Goal: Check status: Check status

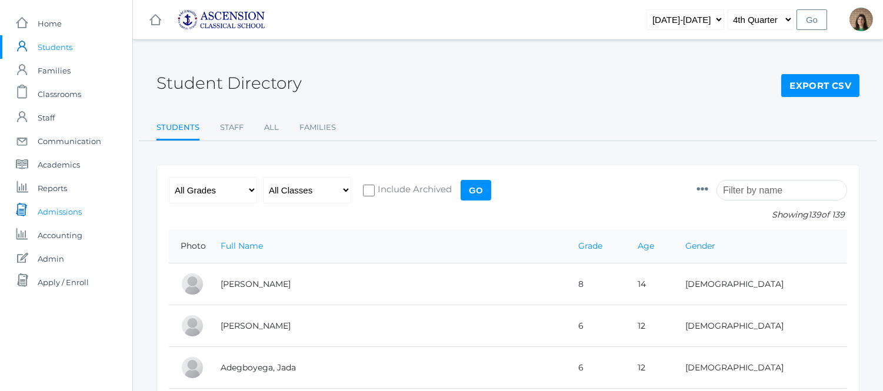
click at [72, 216] on span "Admissions" at bounding box center [60, 212] width 44 height 24
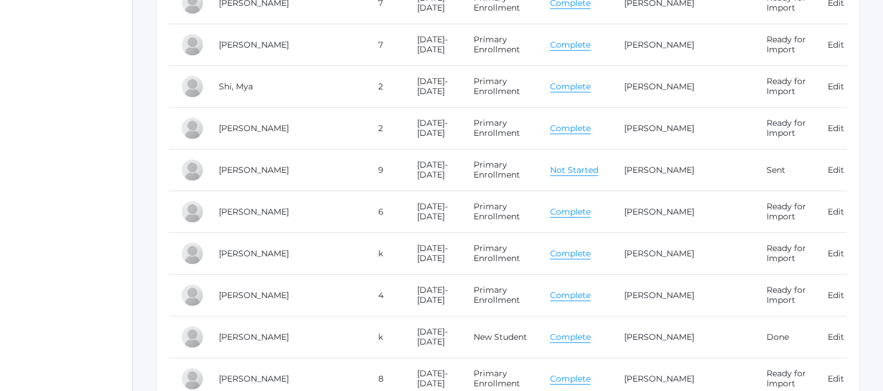
scroll to position [5948, 0]
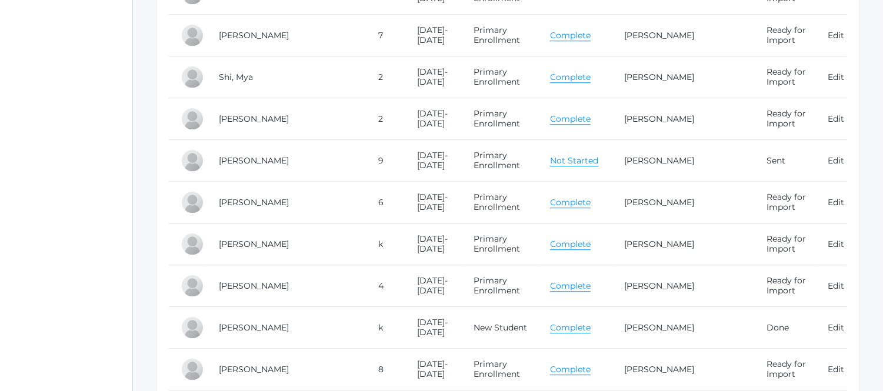
click at [559, 286] on link "Complete" at bounding box center [570, 286] width 41 height 11
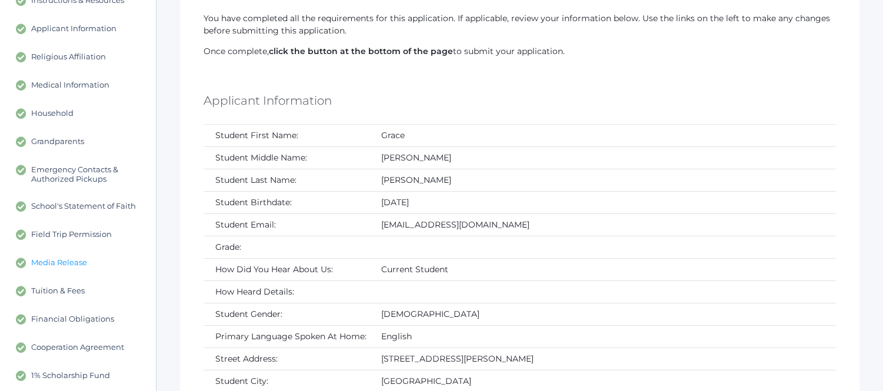
scroll to position [131, 0]
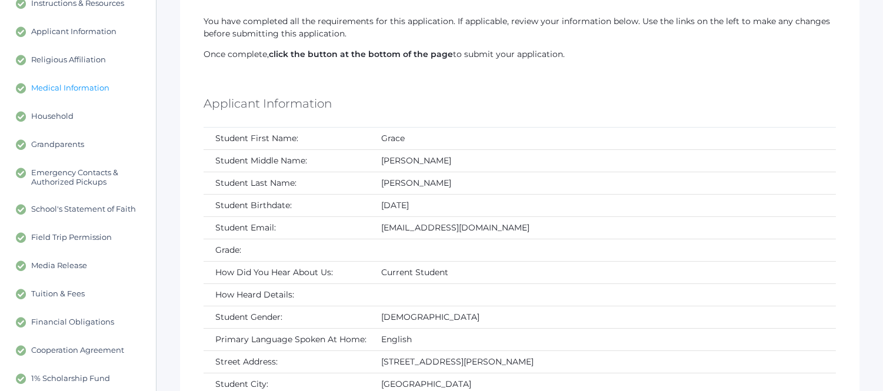
click at [67, 92] on span "Medical Information" at bounding box center [70, 88] width 78 height 11
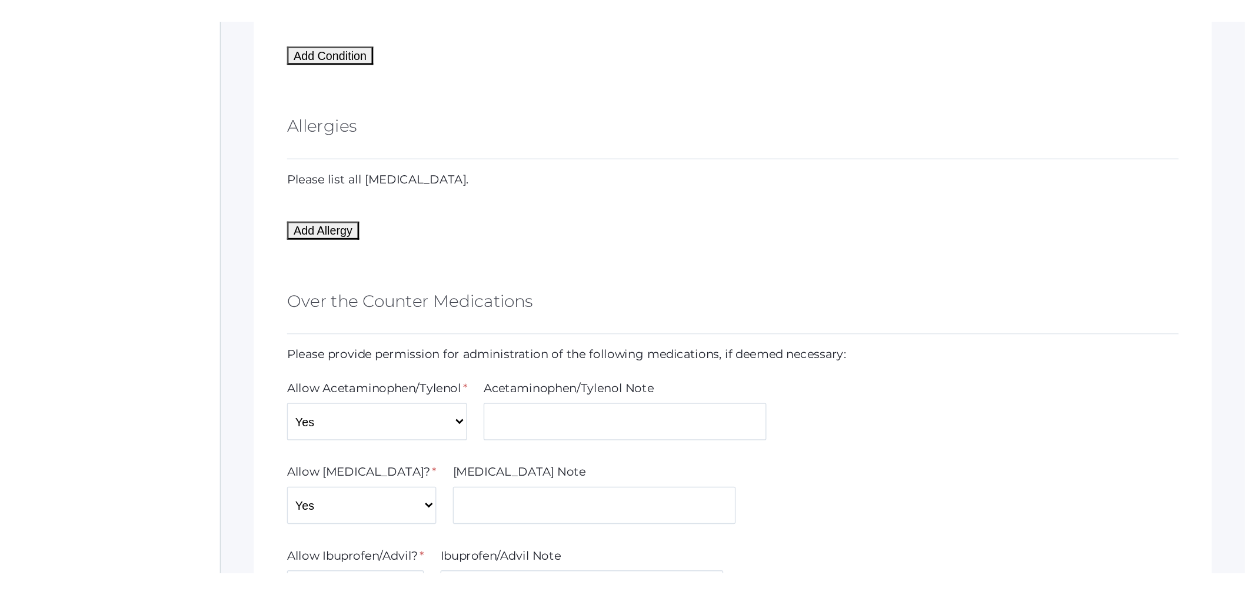
scroll to position [1242, 0]
